Goal: Check status: Check status

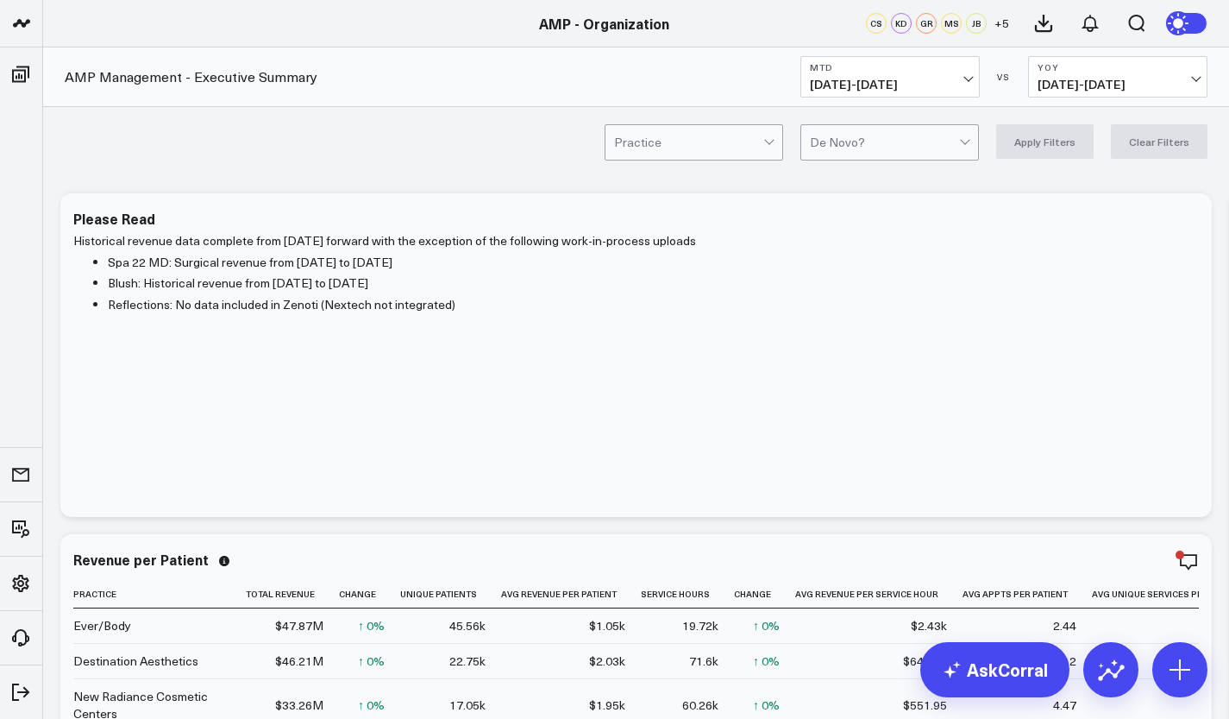
scroll to position [382, 0]
click at [147, 563] on link "AMP - Organization" at bounding box center [146, 567] width 207 height 47
click at [976, 87] on button "Last 30 Days 08/11/25 - 09/09/25" at bounding box center [890, 76] width 179 height 41
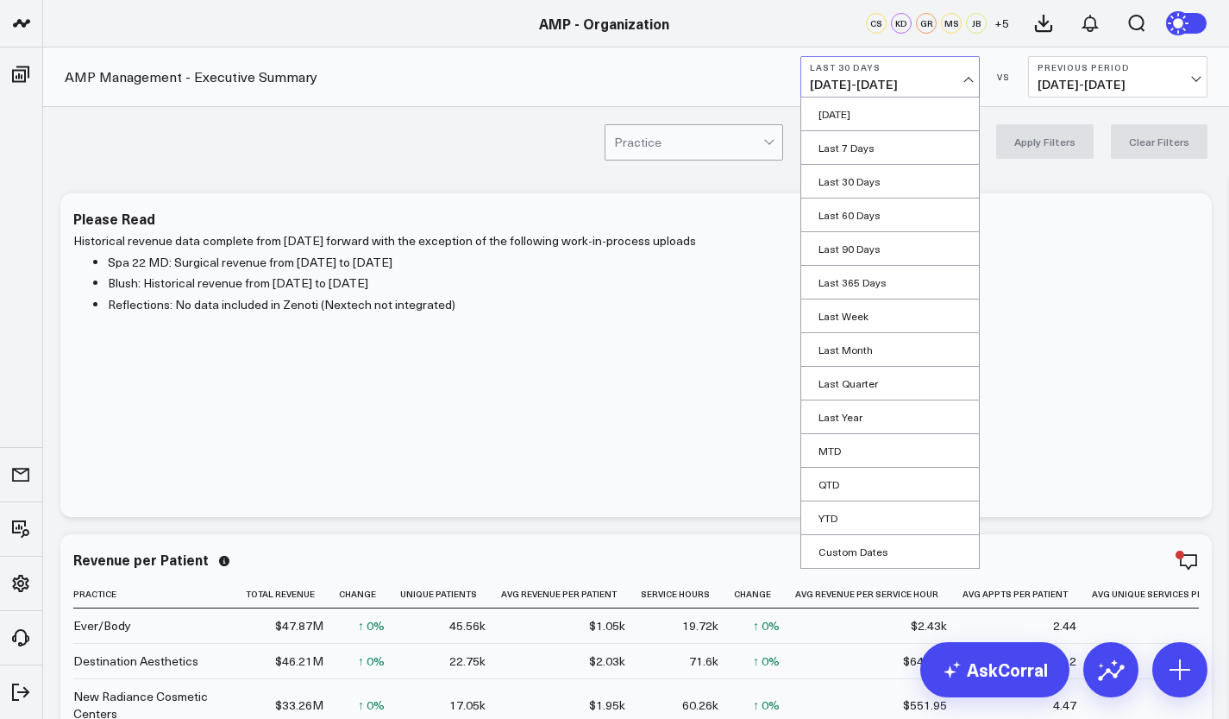
click at [873, 447] on link "MTD" at bounding box center [891, 450] width 178 height 33
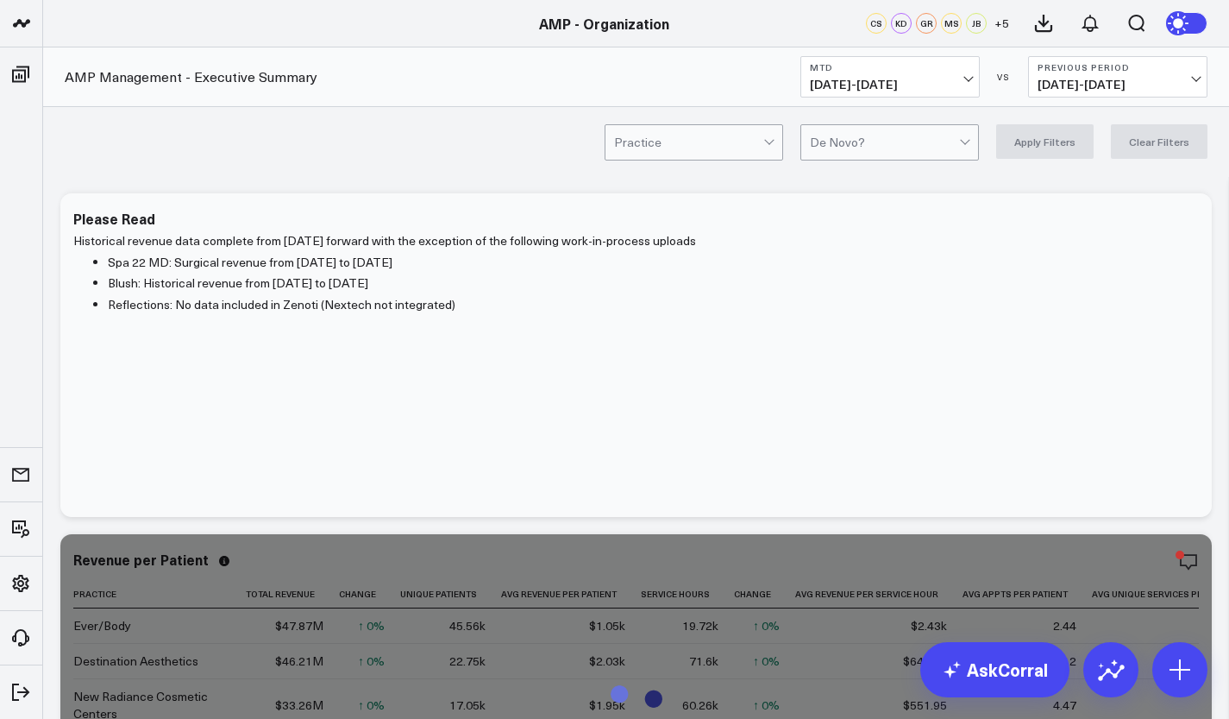
click at [1109, 67] on b "Previous Period" at bounding box center [1118, 67] width 160 height 10
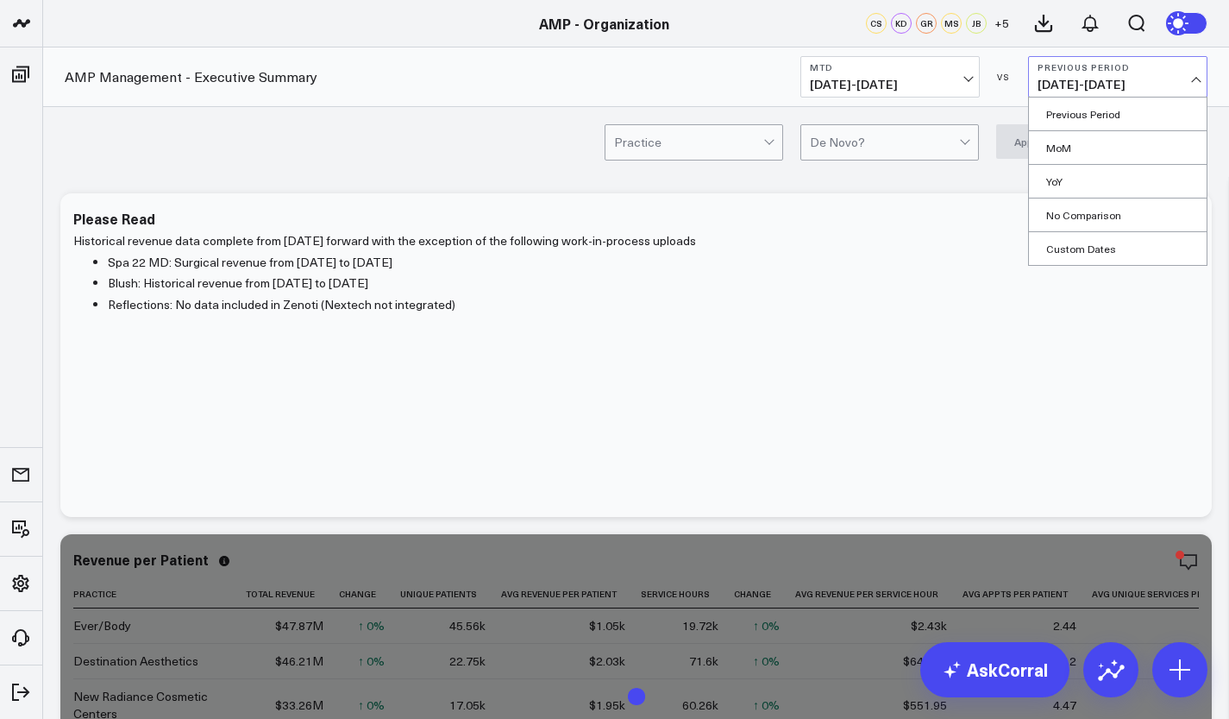
click at [1086, 179] on link "YoY" at bounding box center [1118, 181] width 178 height 33
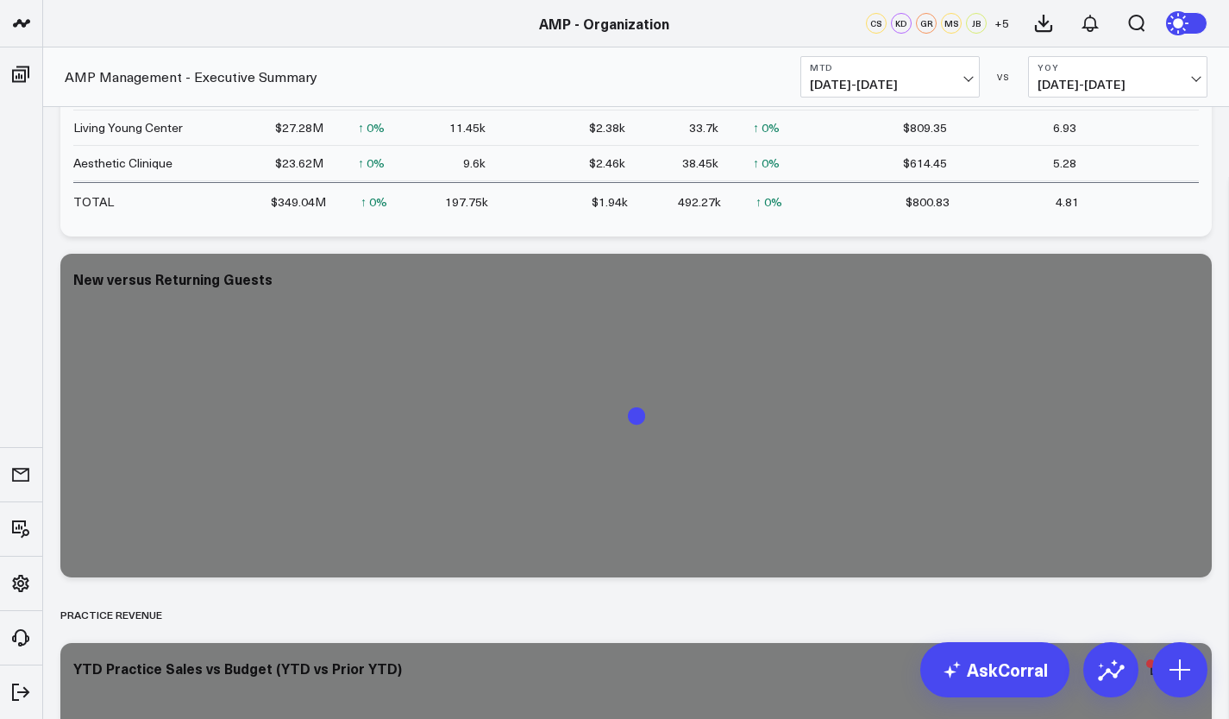
scroll to position [623, 0]
